Goal: Find specific page/section: Find specific page/section

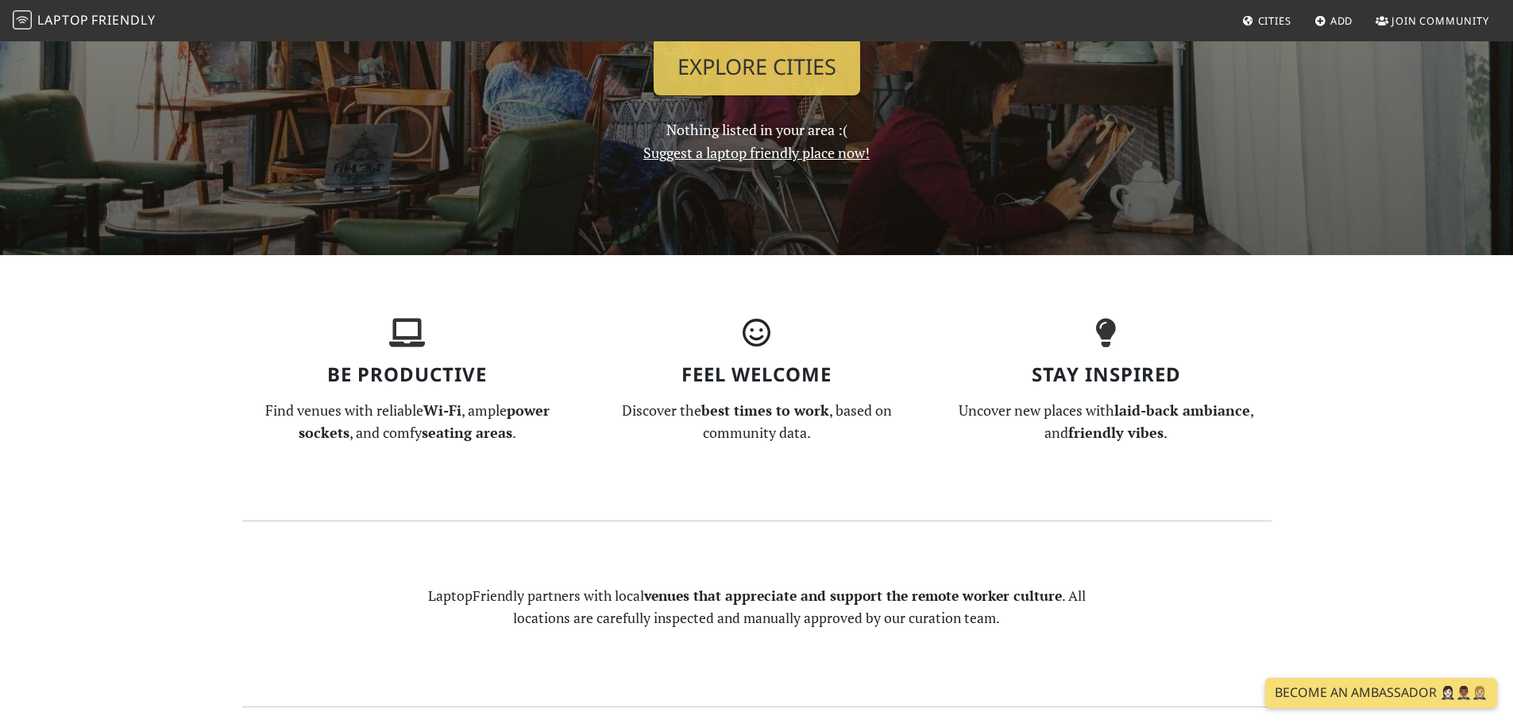
scroll to position [159, 0]
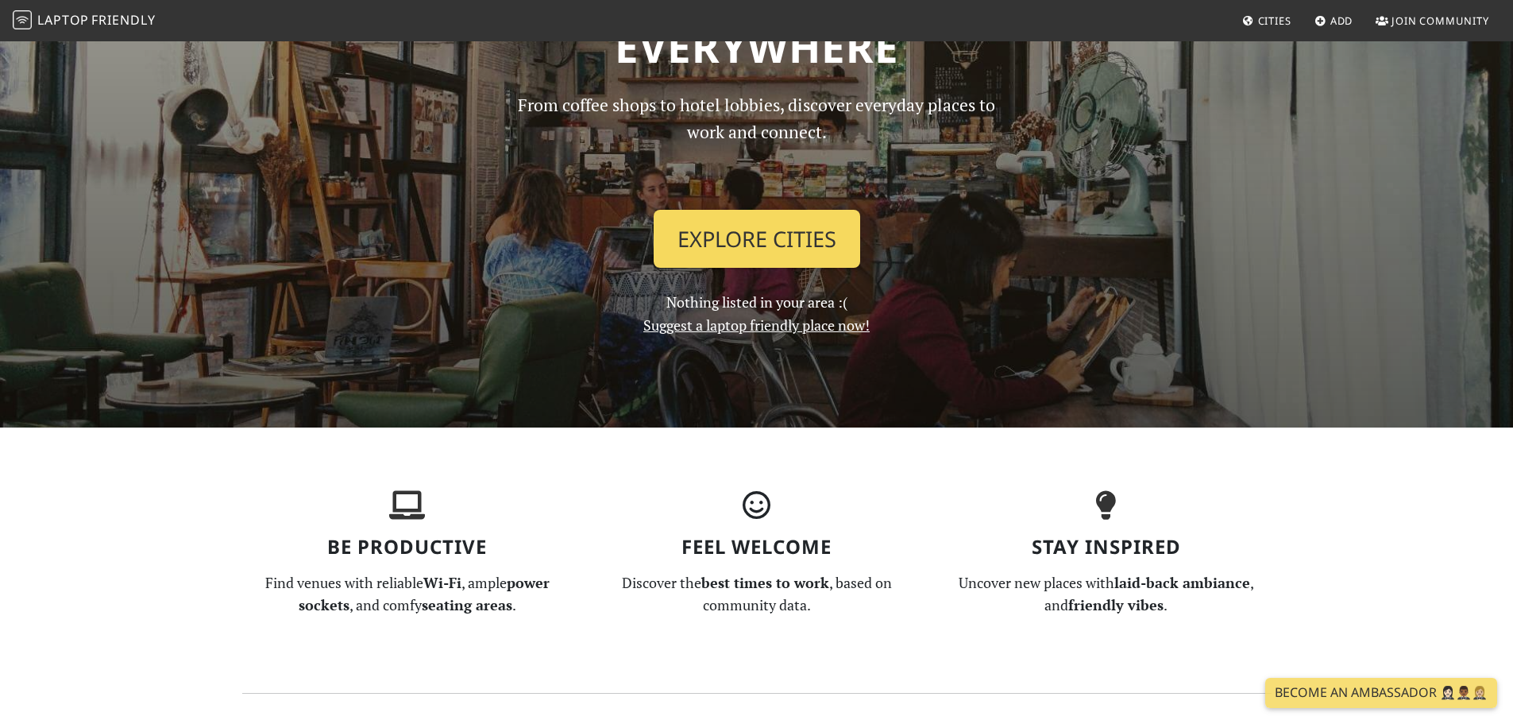
click at [768, 229] on link "Explore Cities" at bounding box center [757, 239] width 207 height 59
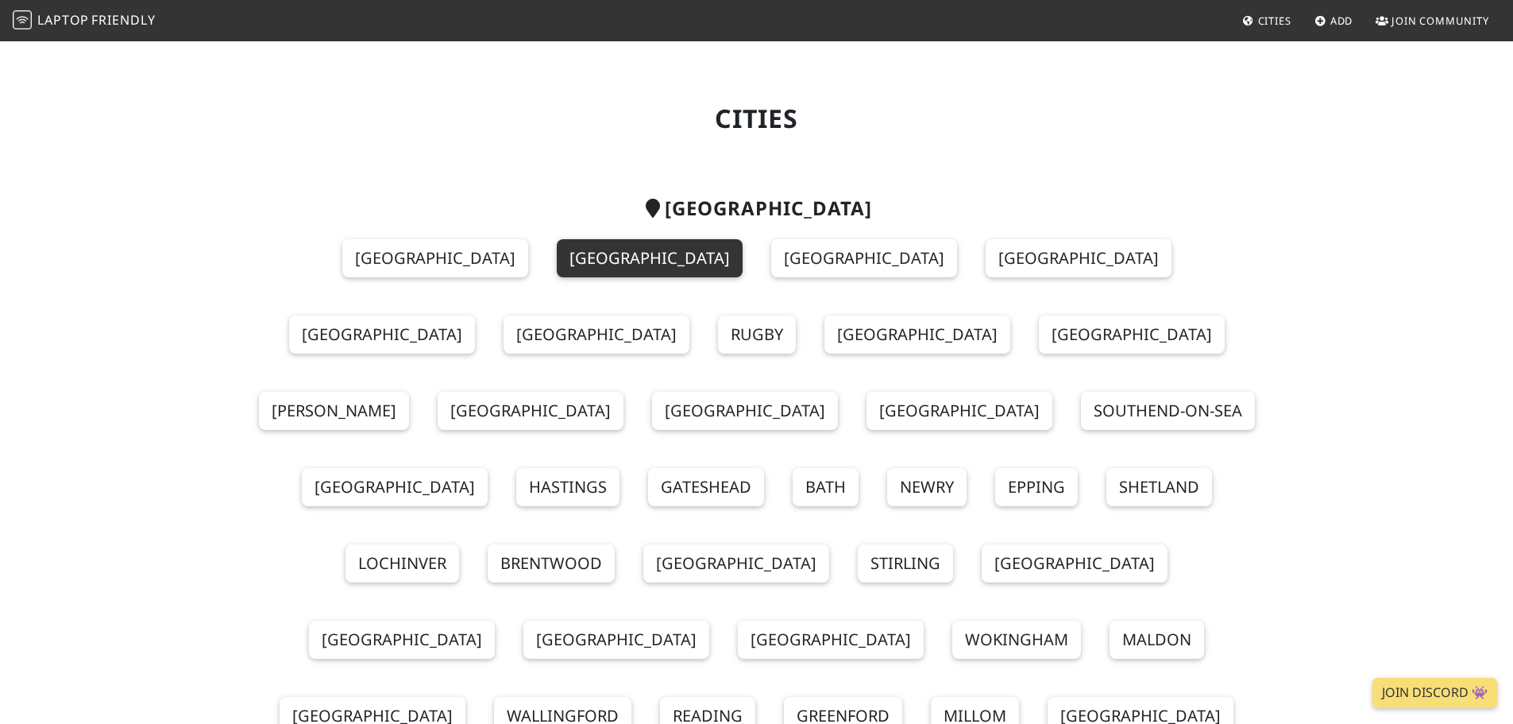
click at [557, 261] on link "London" at bounding box center [650, 258] width 186 height 38
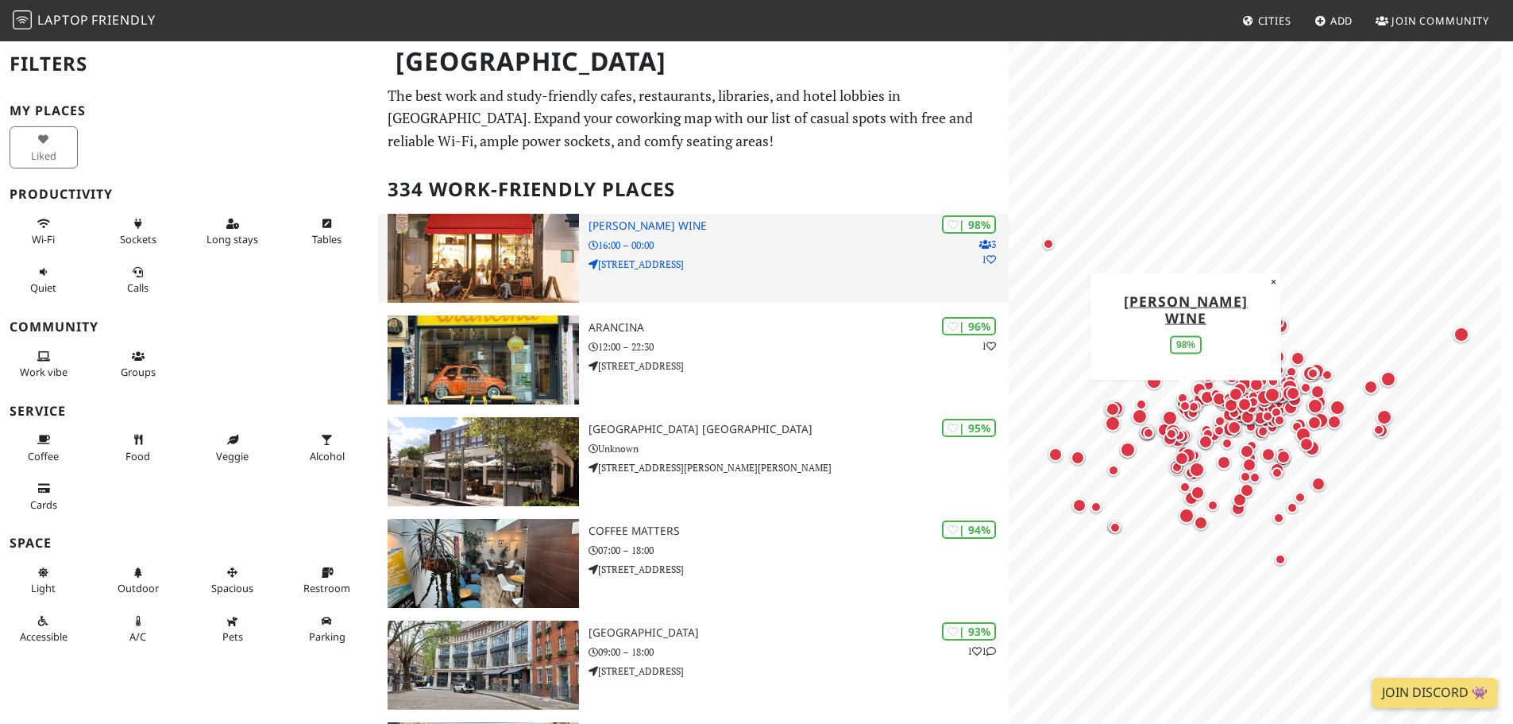
click at [713, 246] on p "16:00 – 00:00" at bounding box center [799, 245] width 420 height 15
